Goal: Information Seeking & Learning: Learn about a topic

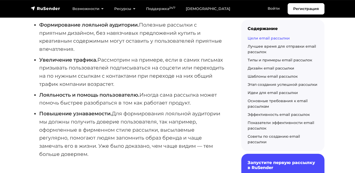
scroll to position [124, 0]
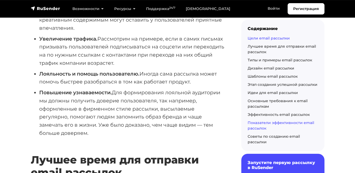
click at [266, 123] on link "Показатели эффективности email рассылок" at bounding box center [281, 125] width 67 height 10
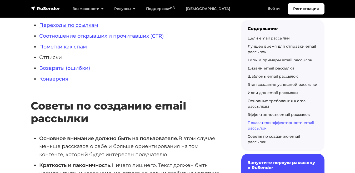
scroll to position [3151, 0]
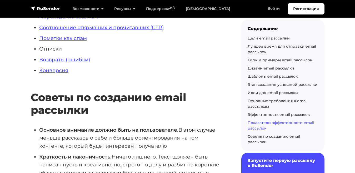
click at [261, 162] on h6 "Запустите первую рассылку в RuSender" at bounding box center [283, 163] width 71 height 10
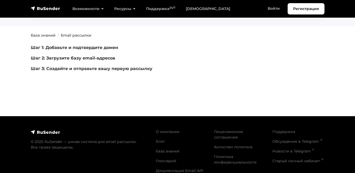
scroll to position [62, 0]
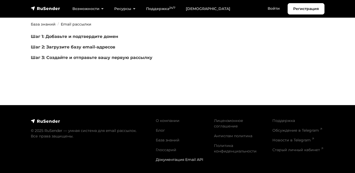
click at [165, 158] on link "Документация Email API" at bounding box center [179, 159] width 47 height 5
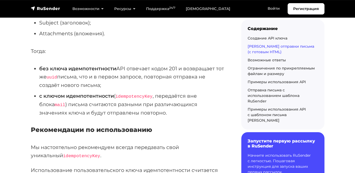
scroll to position [850, 0]
